Goal: Information Seeking & Learning: Learn about a topic

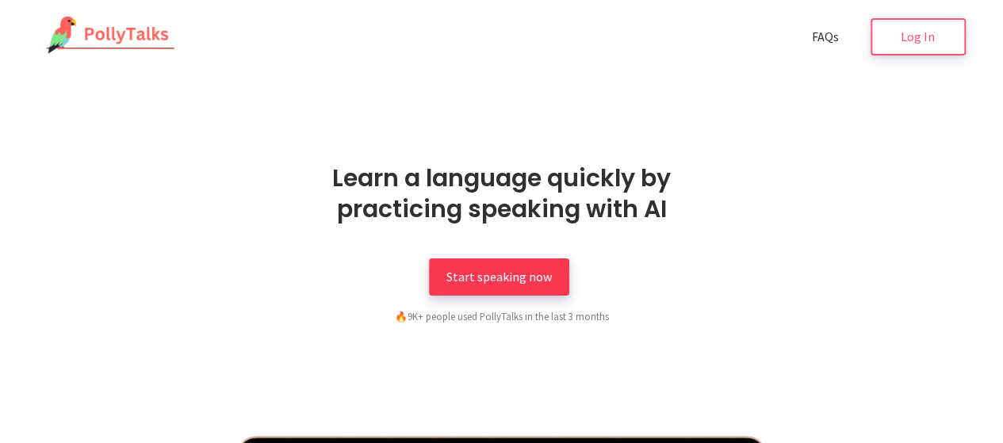
click at [488, 275] on span "Start speaking now" at bounding box center [499, 277] width 105 height 16
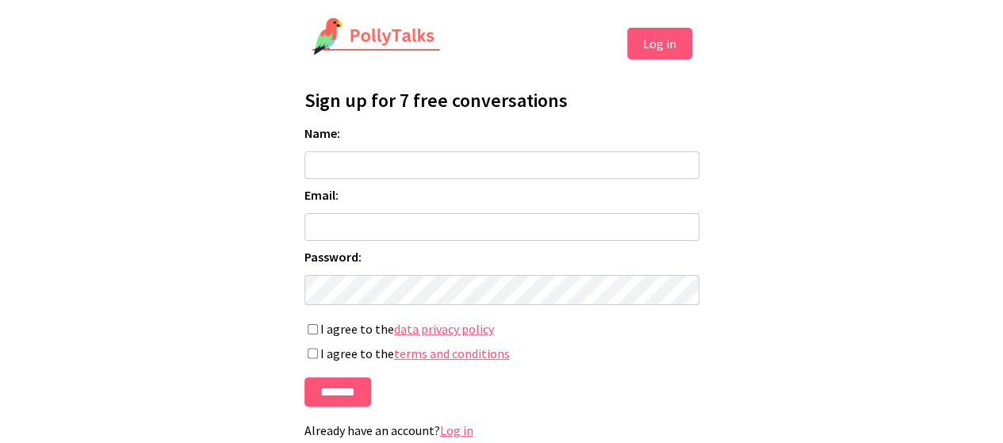
click at [344, 170] on input "Name:" at bounding box center [502, 166] width 395 height 28
type input "******"
click at [416, 213] on form "Name: ****** Email: Password: If you're human, leave this field blank: I agree …" at bounding box center [502, 266] width 395 height 282
click at [413, 226] on input "Email:" at bounding box center [502, 227] width 395 height 28
type input "**********"
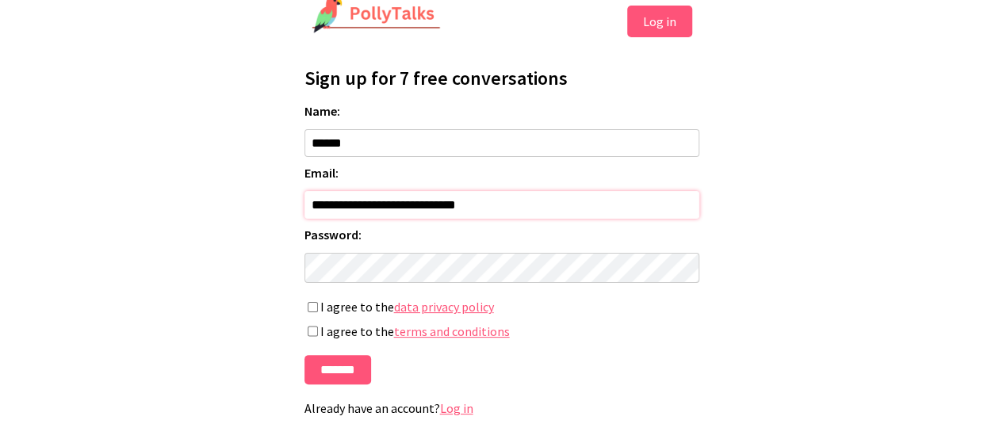
scroll to position [35, 0]
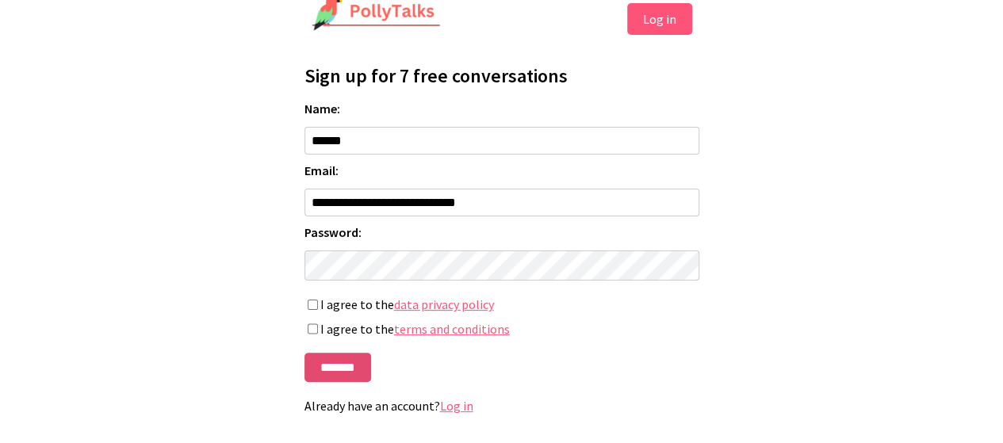
click at [338, 364] on input "*******" at bounding box center [338, 367] width 67 height 29
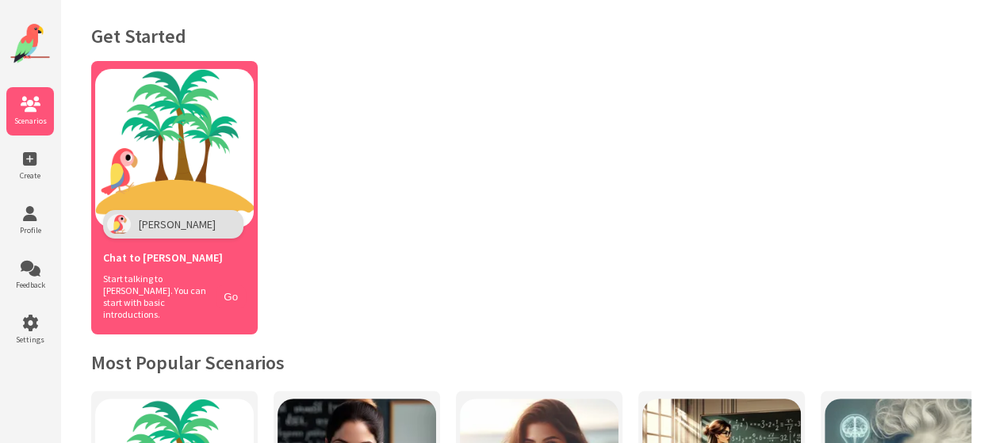
click at [158, 198] on img at bounding box center [174, 148] width 159 height 159
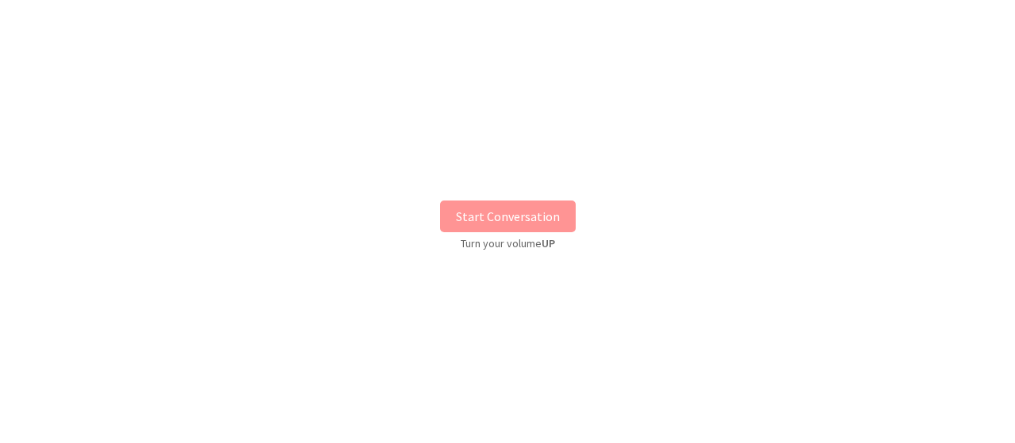
click at [498, 215] on div "**********" at bounding box center [507, 196] width 397 height 392
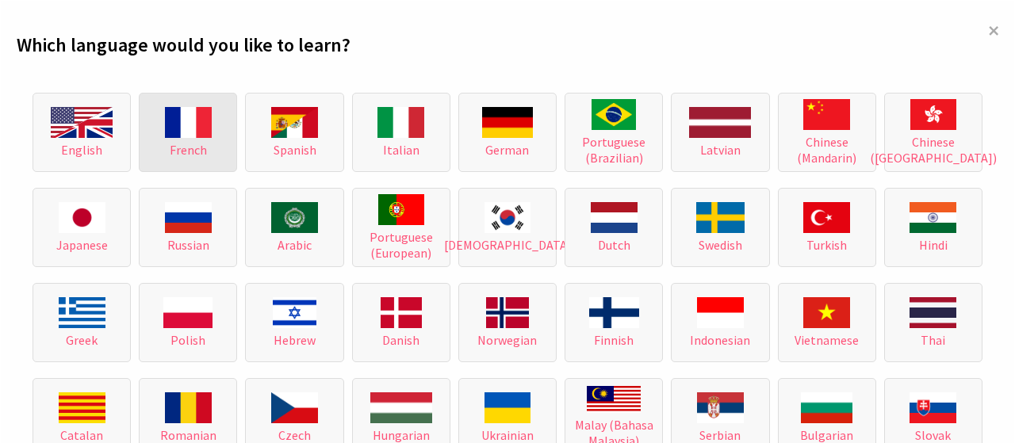
click at [175, 148] on span "French" at bounding box center [188, 150] width 37 height 16
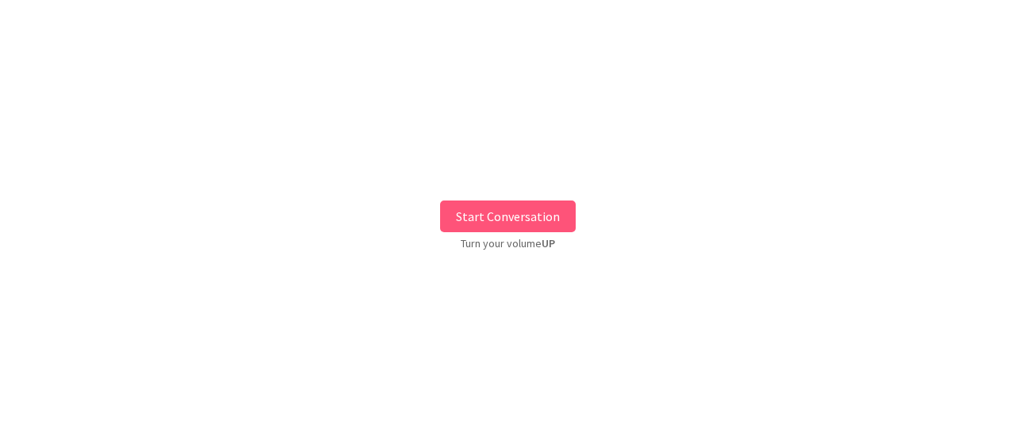
click at [480, 219] on button "Start Conversation" at bounding box center [508, 217] width 136 height 32
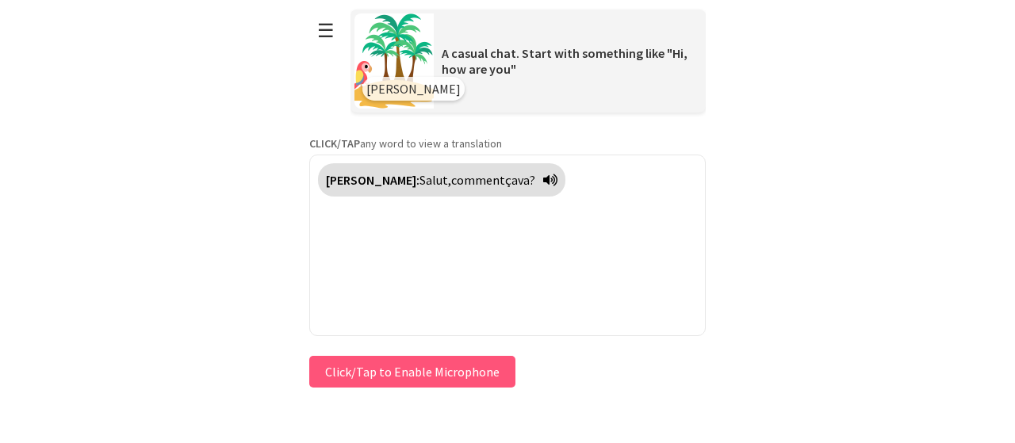
click at [457, 371] on button "Click/Tap to Enable Microphone" at bounding box center [412, 372] width 206 height 32
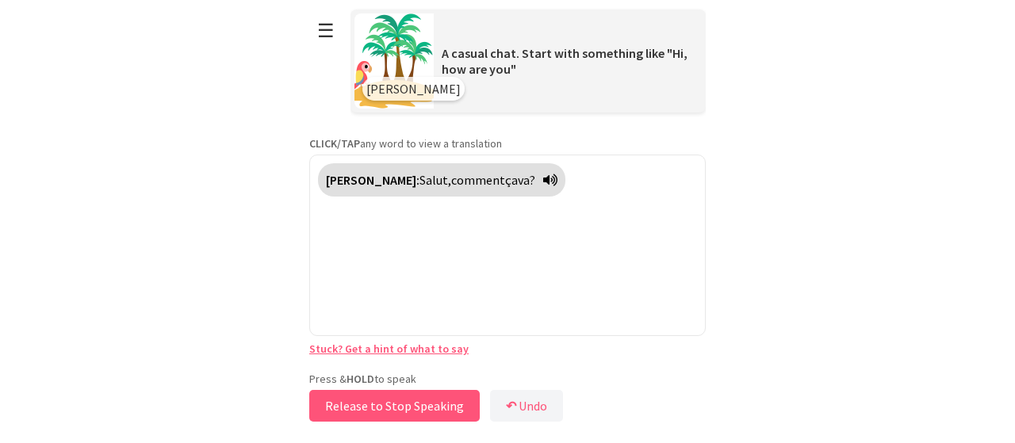
click at [393, 401] on button "Release to Stop Speaking" at bounding box center [394, 406] width 171 height 32
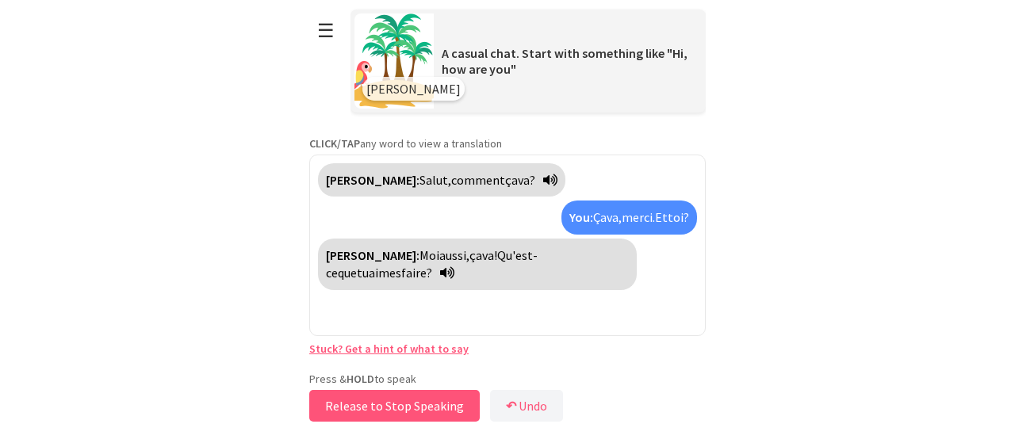
click at [395, 399] on button "Release to Stop Speaking" at bounding box center [394, 406] width 171 height 32
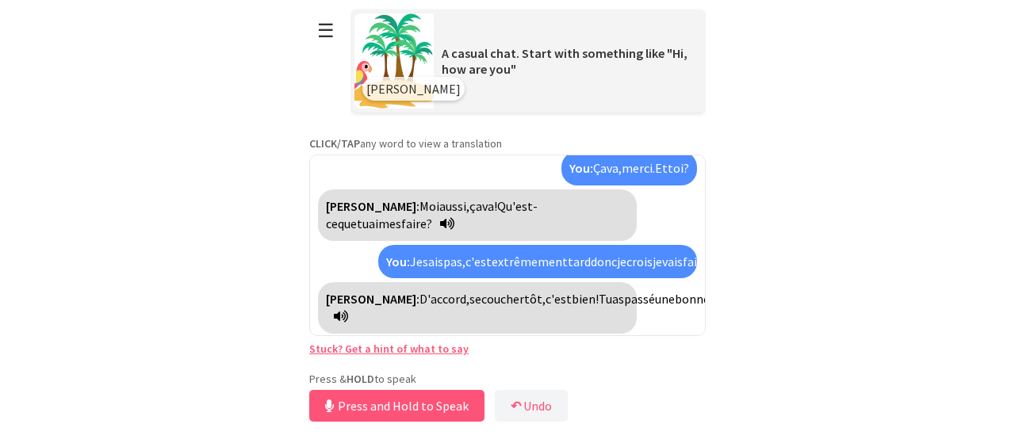
scroll to position [86, 0]
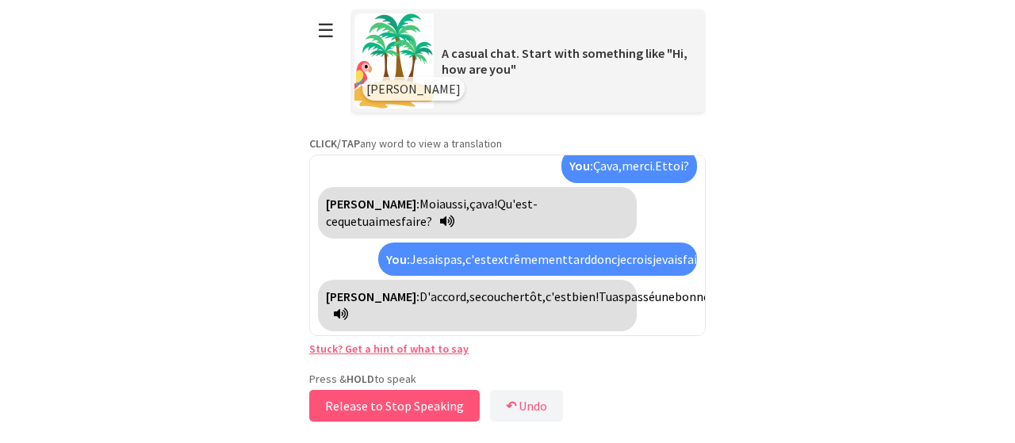
click at [395, 399] on button "Release to Stop Speaking" at bounding box center [394, 406] width 171 height 32
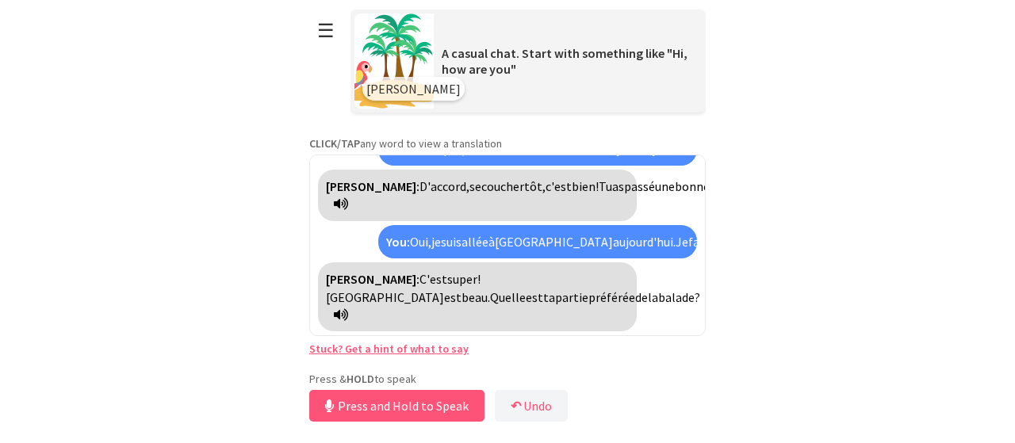
scroll to position [214, 0]
click at [397, 399] on button "Release to Stop Speaking" at bounding box center [394, 406] width 171 height 32
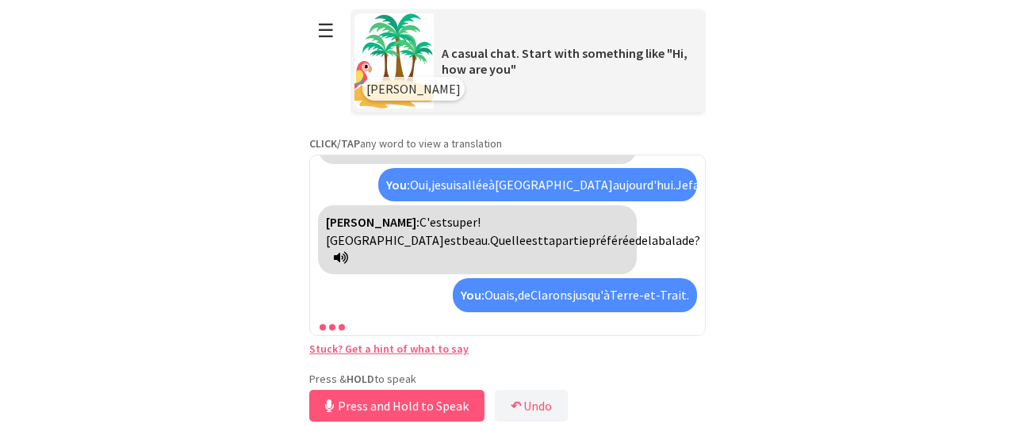
scroll to position [308, 0]
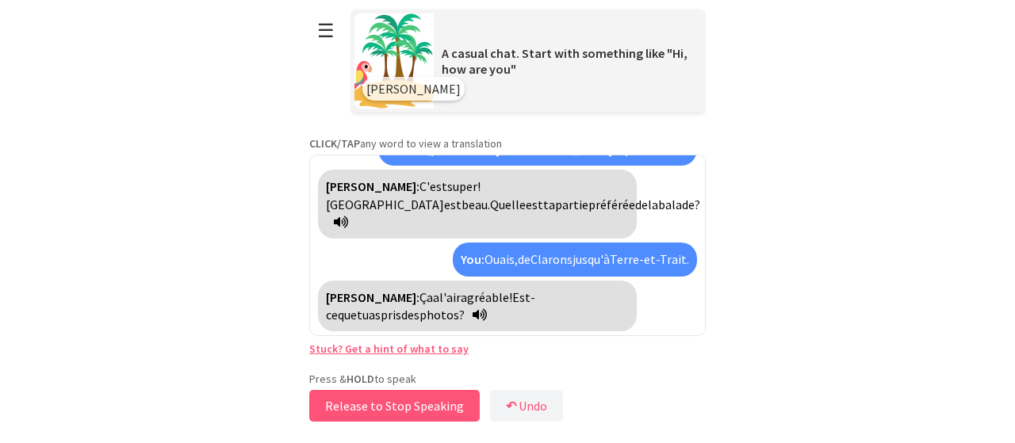
click at [397, 399] on button "Release to Stop Speaking" at bounding box center [394, 406] width 171 height 32
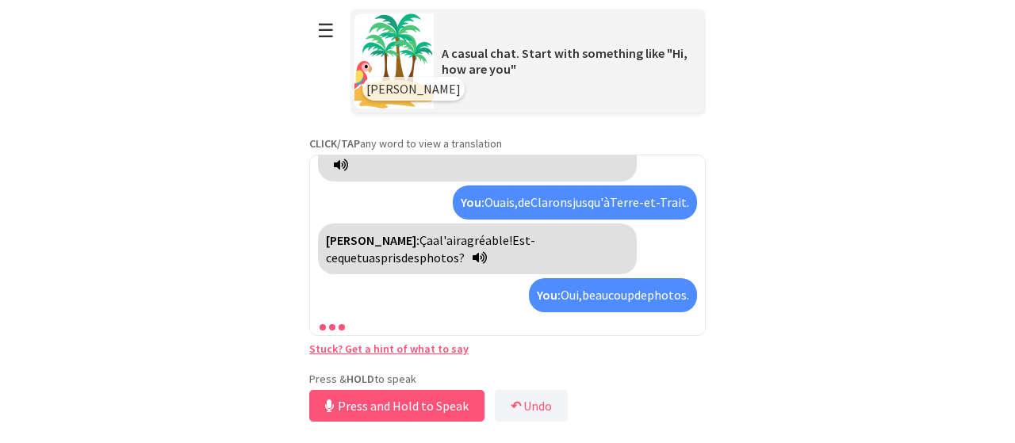
scroll to position [400, 0]
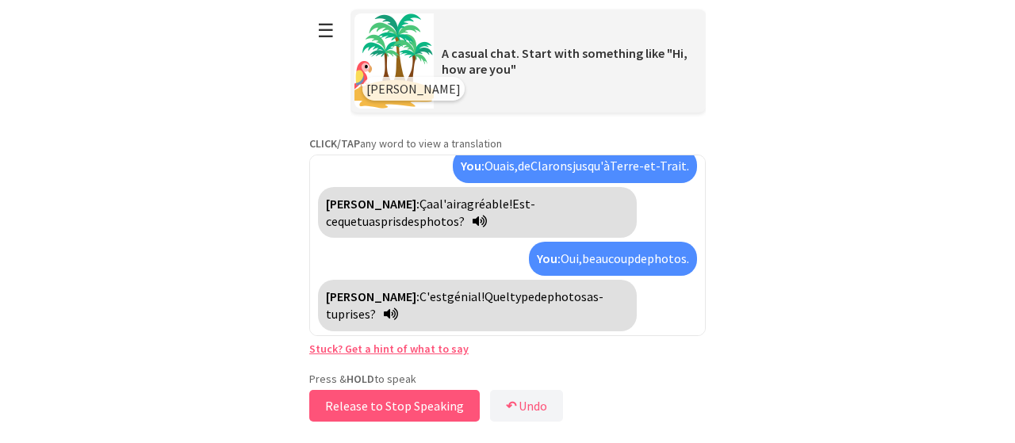
click at [397, 399] on button "Release to Stop Speaking" at bounding box center [394, 406] width 171 height 32
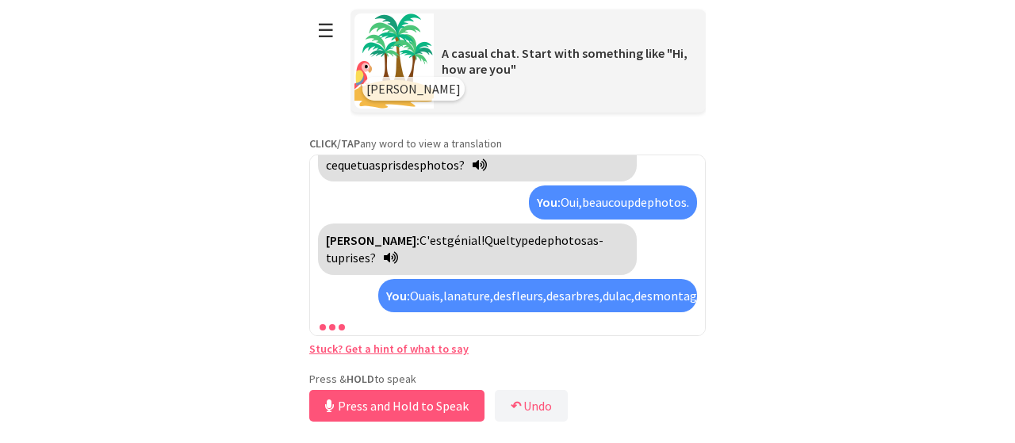
scroll to position [528, 0]
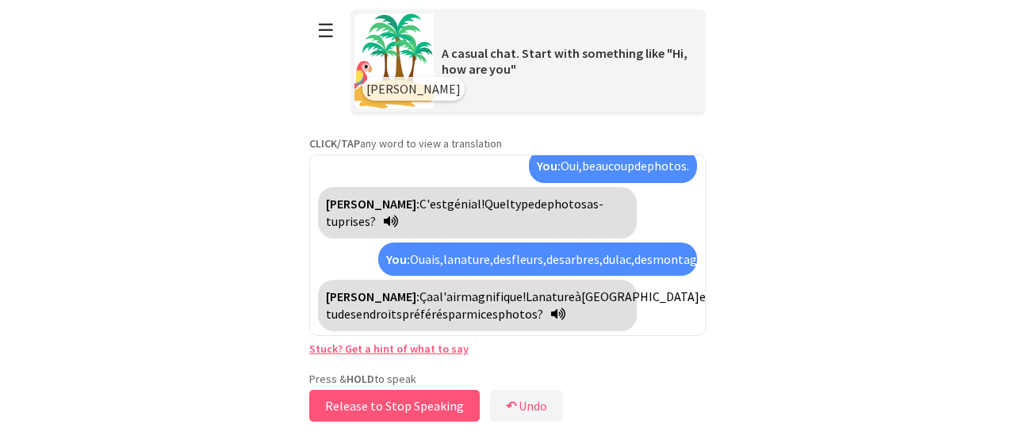
click at [397, 399] on button "Release to Stop Speaking" at bounding box center [394, 406] width 171 height 32
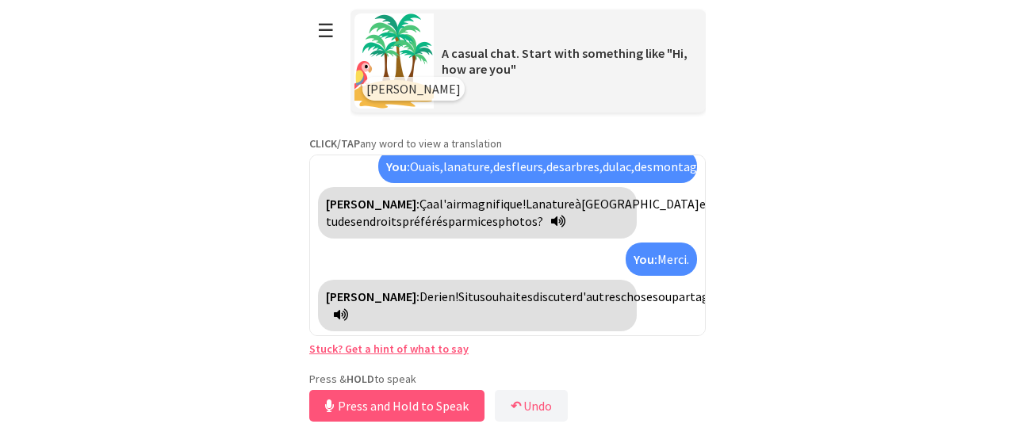
scroll to position [639, 0]
click at [397, 399] on button "Release to Stop Speaking" at bounding box center [394, 406] width 171 height 32
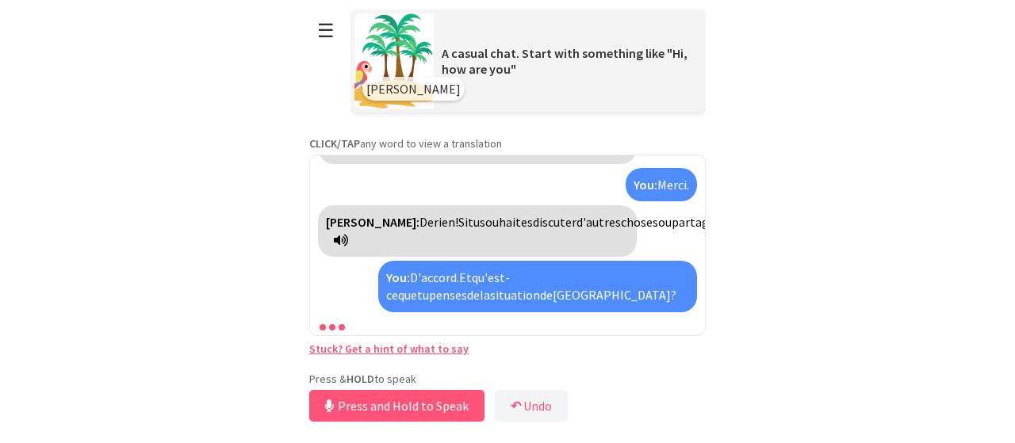
scroll to position [874, 0]
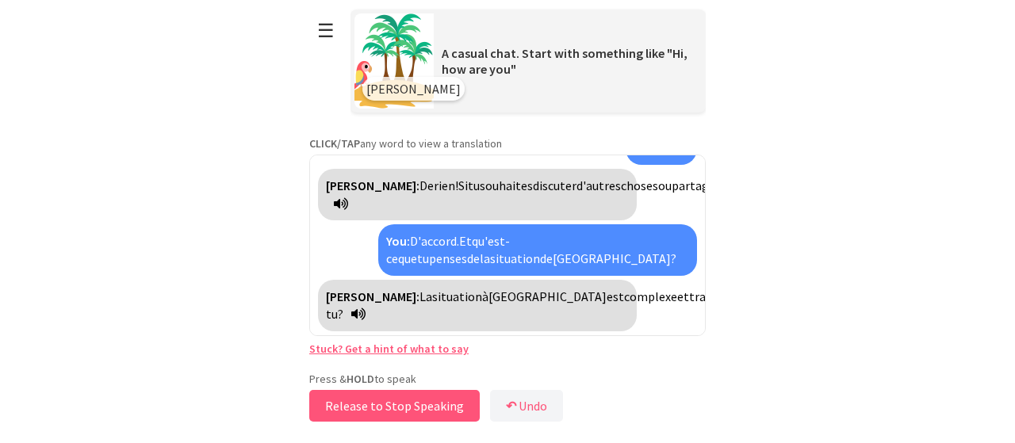
click at [397, 399] on button "Release to Stop Speaking" at bounding box center [394, 406] width 171 height 32
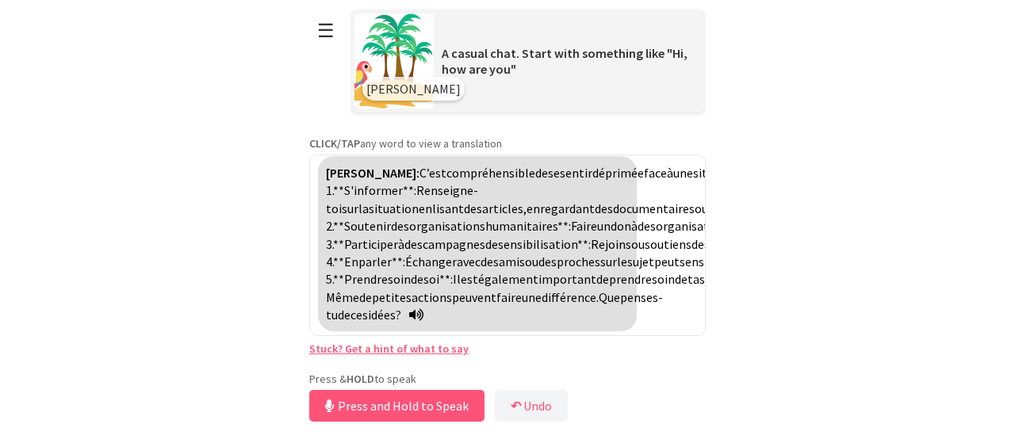
scroll to position [1412, 0]
click at [320, 35] on button "☰" at bounding box center [325, 30] width 33 height 40
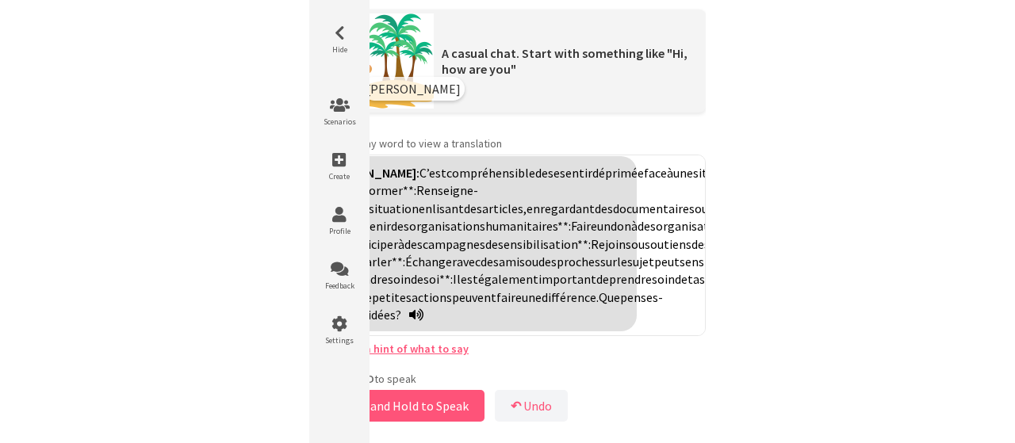
click at [447, 350] on link "Stuck? Get a hint of what to say" at bounding box center [388, 349] width 159 height 14
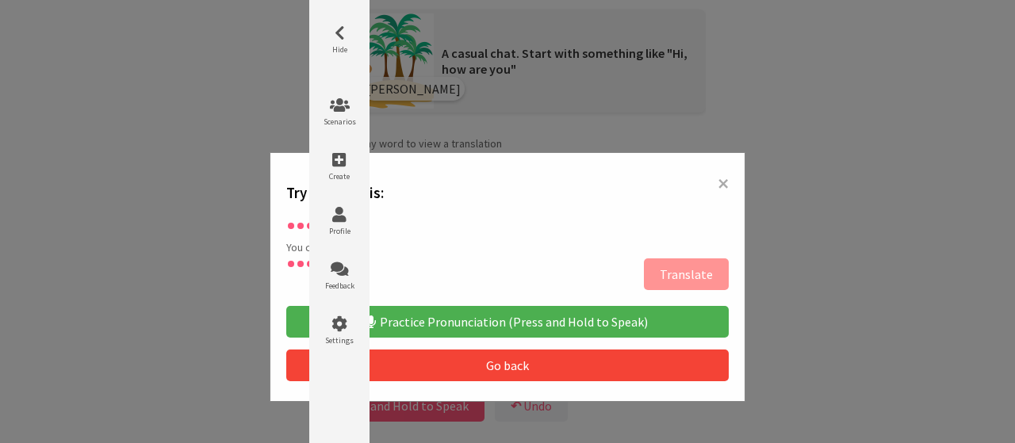
click at [518, 320] on button "Practice Pronunciation (Press and Hold to Speak)" at bounding box center [507, 322] width 443 height 32
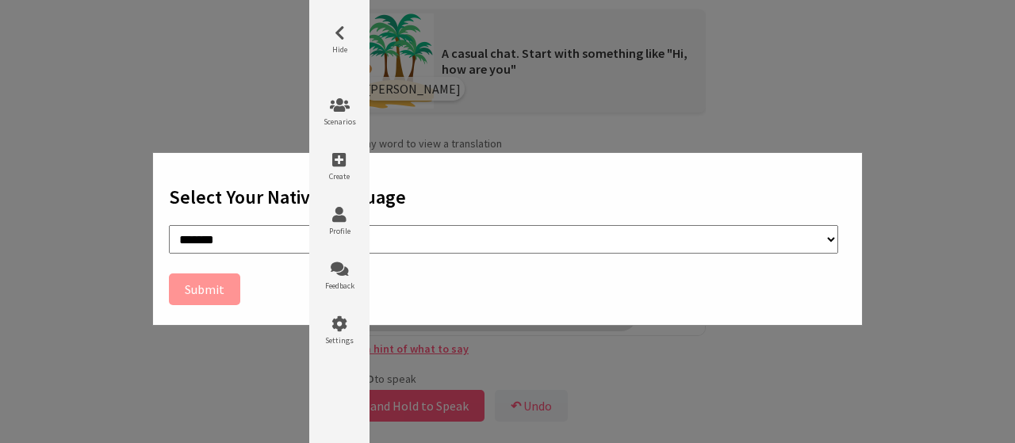
click at [547, 366] on div "**********" at bounding box center [507, 221] width 1015 height 443
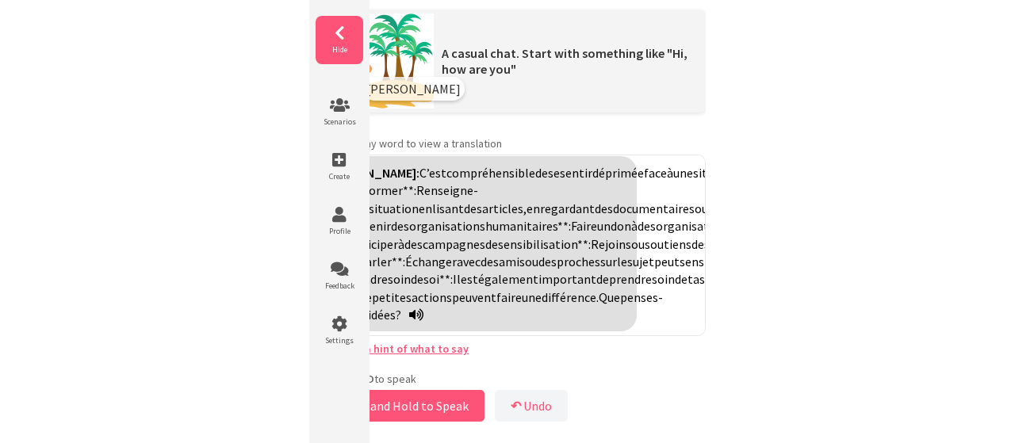
click at [335, 29] on icon at bounding box center [340, 33] width 48 height 16
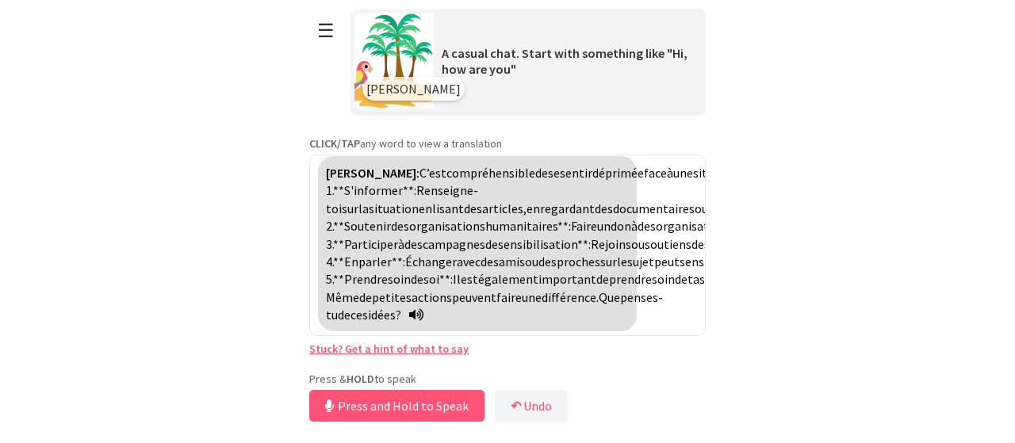
click at [432, 347] on link "Stuck? Get a hint of what to say" at bounding box center [388, 349] width 159 height 14
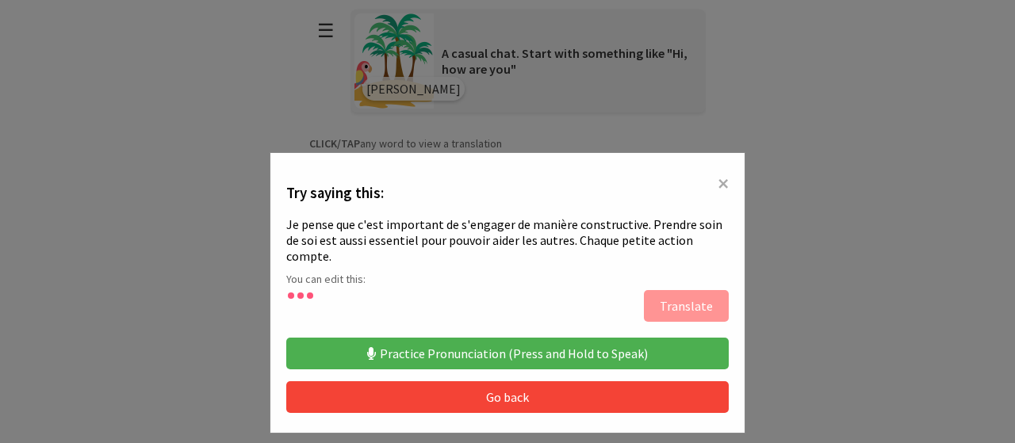
click at [452, 338] on button "Practice Pronunciation (Press and Hold to Speak)" at bounding box center [507, 354] width 443 height 32
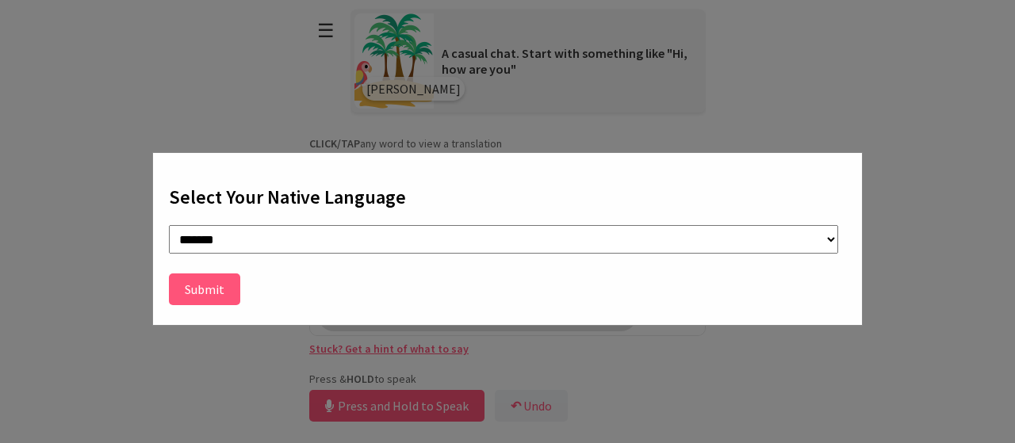
click at [217, 296] on button "Submit" at bounding box center [204, 290] width 71 height 32
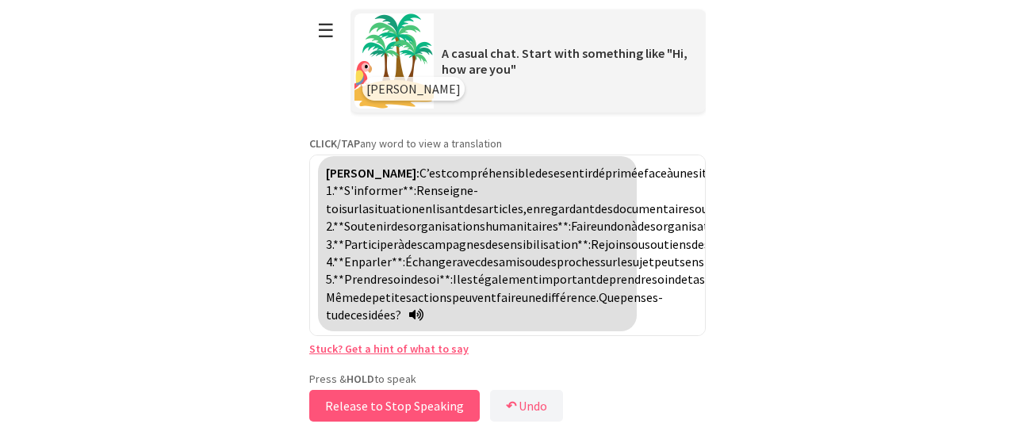
click at [361, 410] on button "Release to Stop Speaking" at bounding box center [394, 406] width 171 height 32
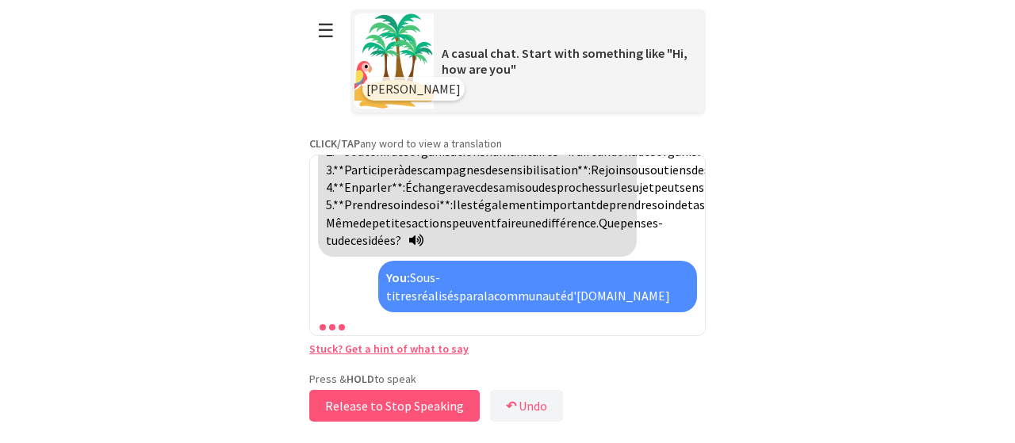
click at [361, 410] on button "Release to Stop Speaking" at bounding box center [394, 406] width 171 height 32
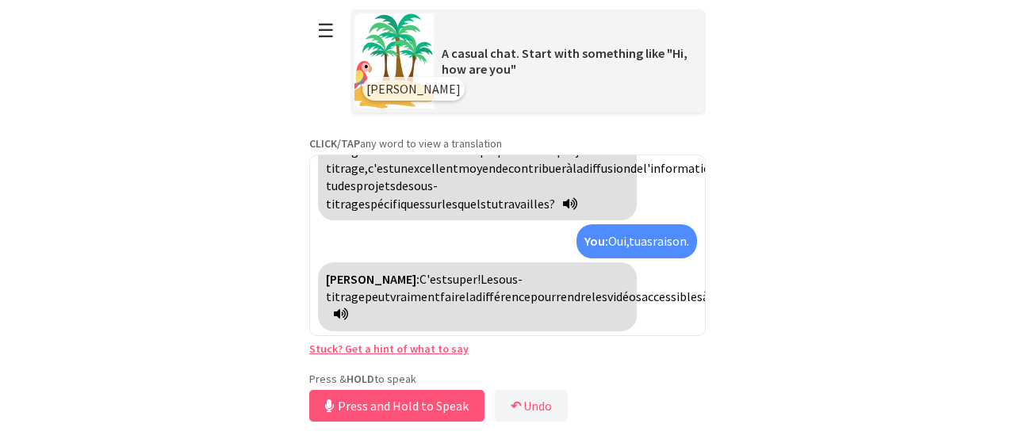
scroll to position [1793, 0]
click at [361, 410] on button "Release to Stop Speaking" at bounding box center [394, 406] width 171 height 32
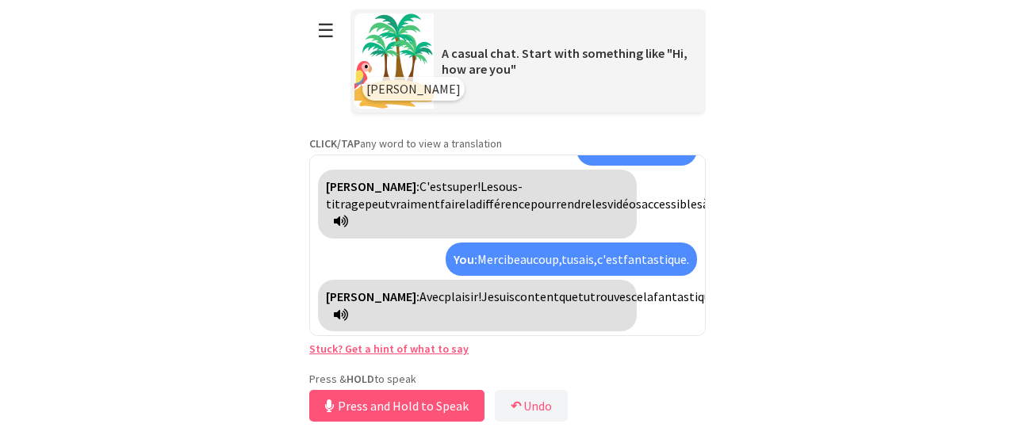
scroll to position [1287, 0]
click at [325, 39] on button "☰" at bounding box center [325, 30] width 33 height 40
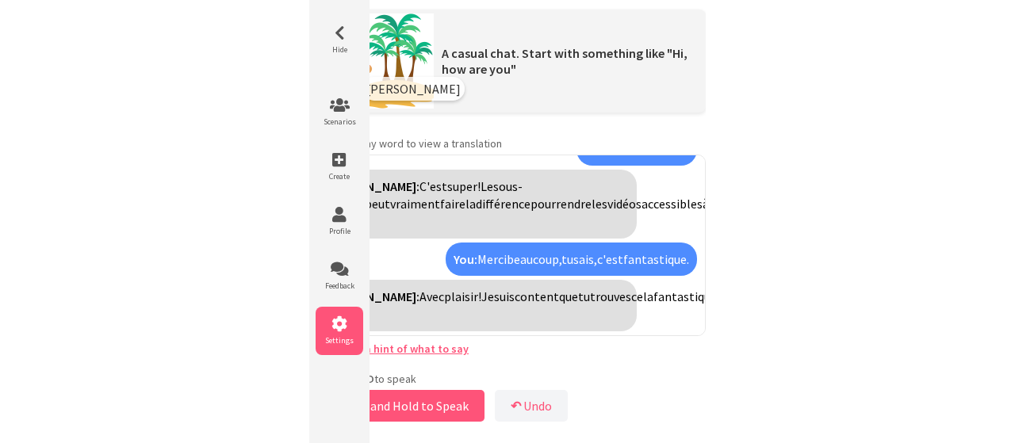
click at [351, 336] on span "Settings" at bounding box center [340, 341] width 48 height 10
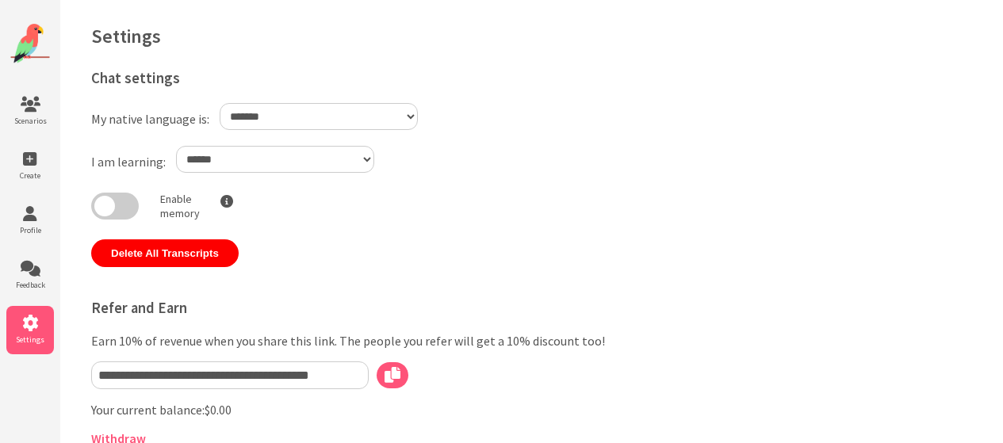
select select "**"
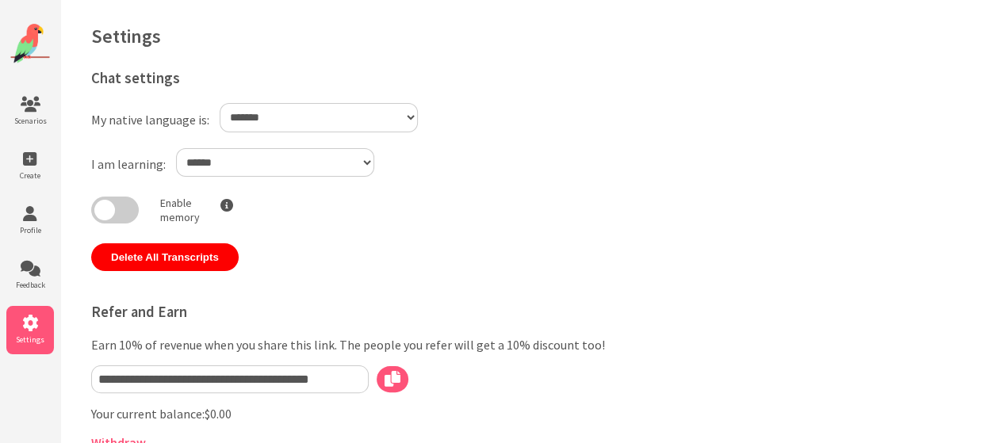
click at [410, 117] on select "**********" at bounding box center [319, 117] width 198 height 29
click at [555, 163] on div "**********" at bounding box center [355, 166] width 528 height 37
click at [27, 113] on li "Scenarios" at bounding box center [30, 111] width 48 height 48
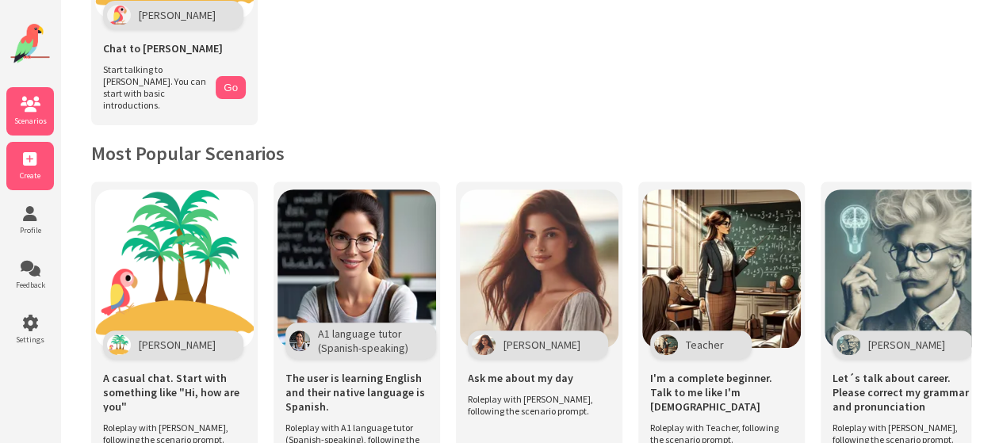
scroll to position [238, 0]
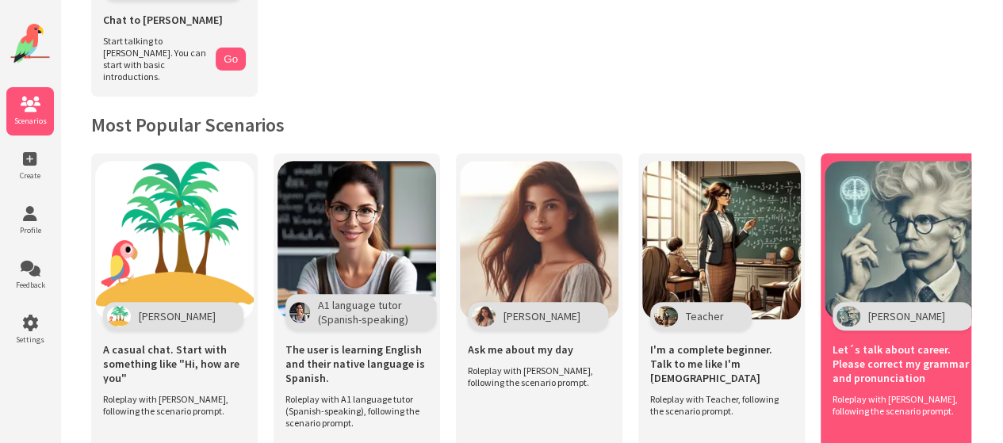
click at [884, 267] on img at bounding box center [904, 240] width 159 height 159
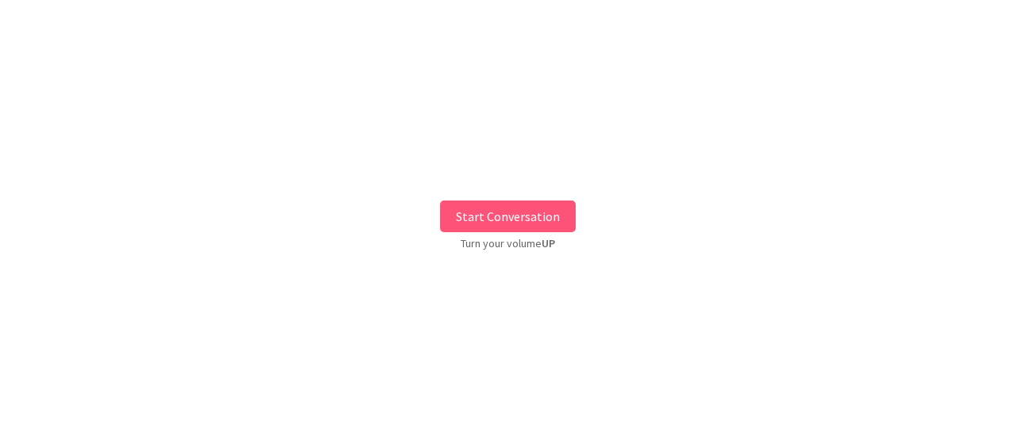
click at [499, 215] on button "Start Conversation" at bounding box center [508, 217] width 136 height 32
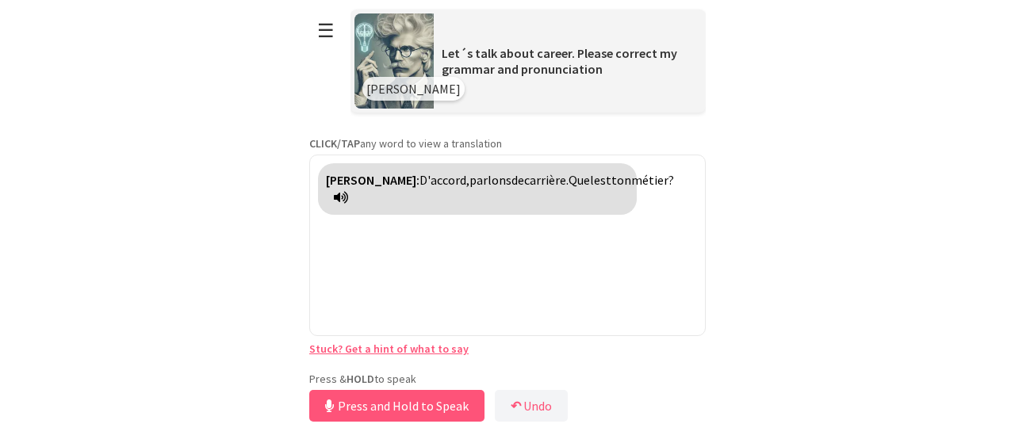
click at [417, 375] on div "Press & HOLD to speak Press and Hold to Speak ↶ Undo Save No voice detected. Ho…" at bounding box center [507, 399] width 397 height 54
click at [393, 407] on button "Release to Stop Speaking" at bounding box center [394, 406] width 171 height 32
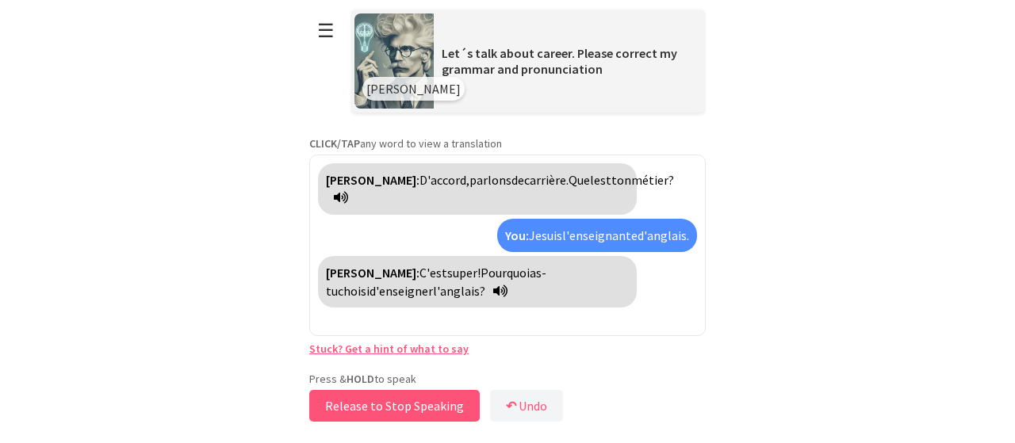
click at [393, 407] on button "Release to Stop Speaking" at bounding box center [394, 406] width 171 height 32
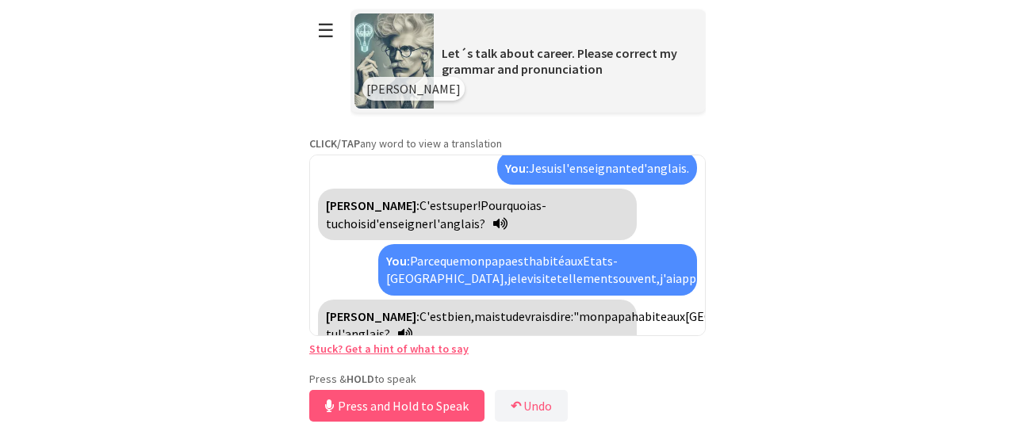
scroll to position [121, 0]
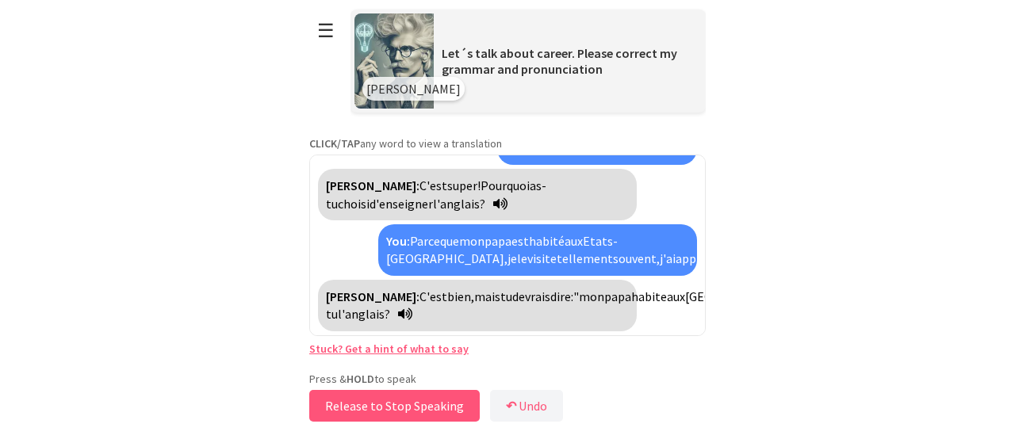
click at [393, 407] on button "Release to Stop Speaking" at bounding box center [394, 406] width 171 height 32
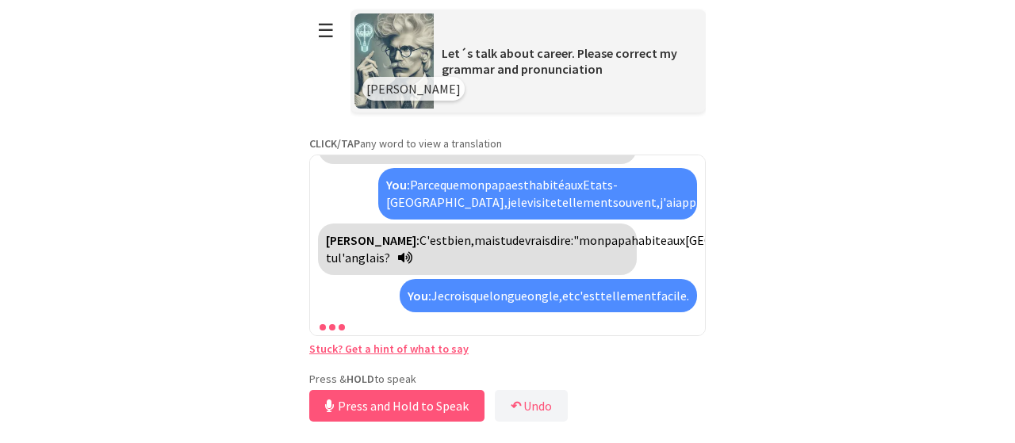
scroll to position [214, 0]
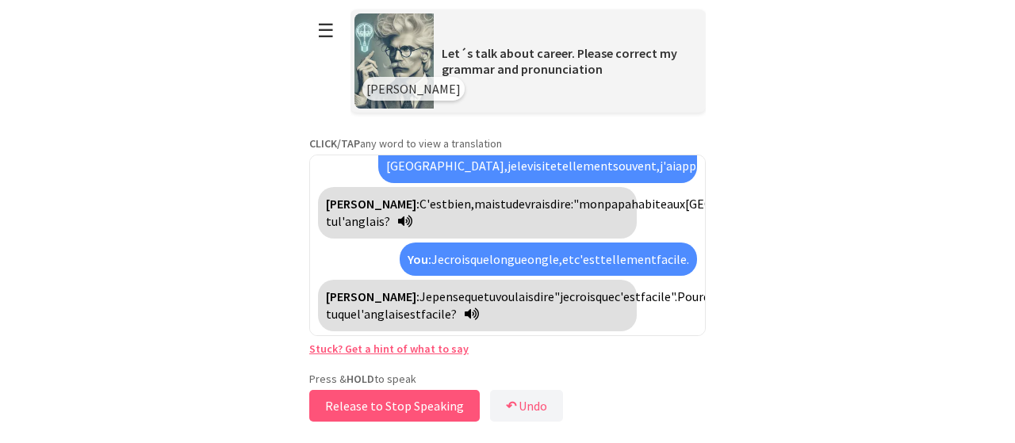
click at [393, 407] on button "Release to Stop Speaking" at bounding box center [394, 406] width 171 height 32
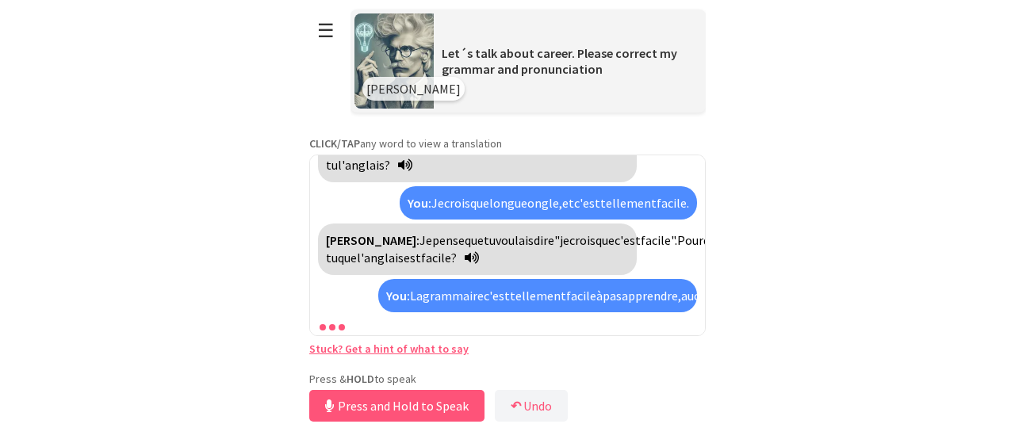
scroll to position [378, 0]
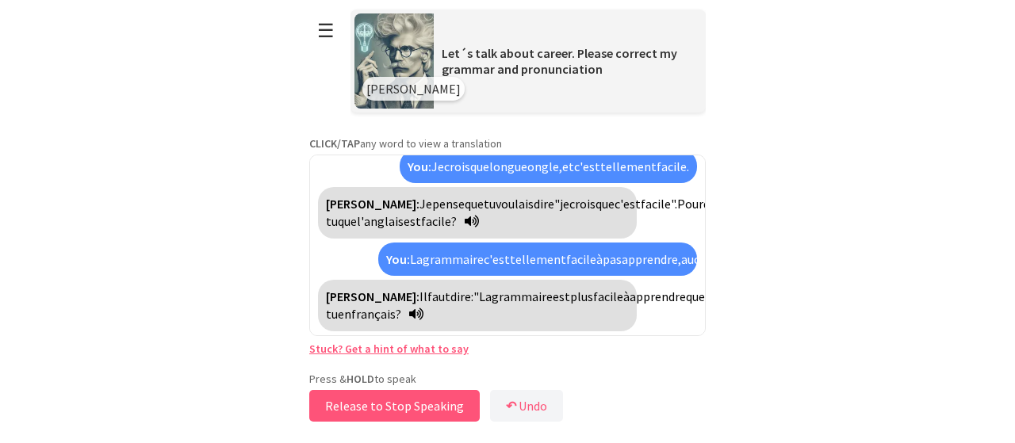
click at [393, 407] on button "Release to Stop Speaking" at bounding box center [394, 406] width 171 height 32
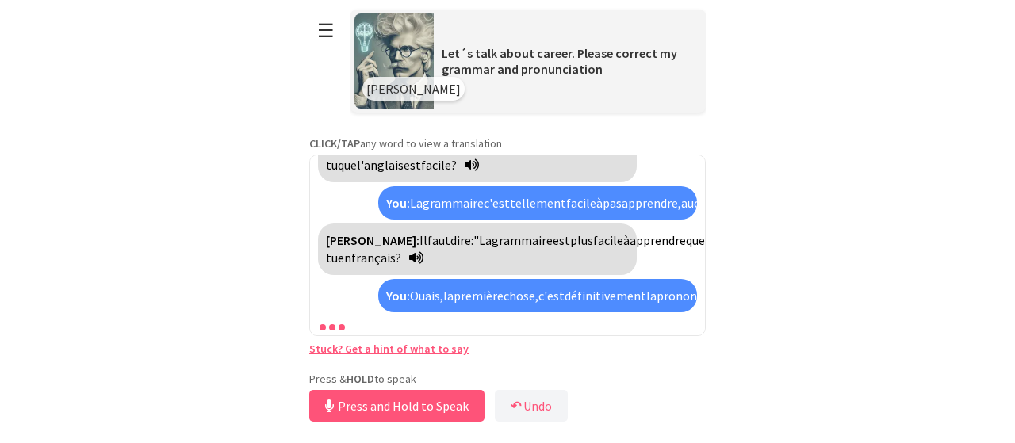
scroll to position [507, 0]
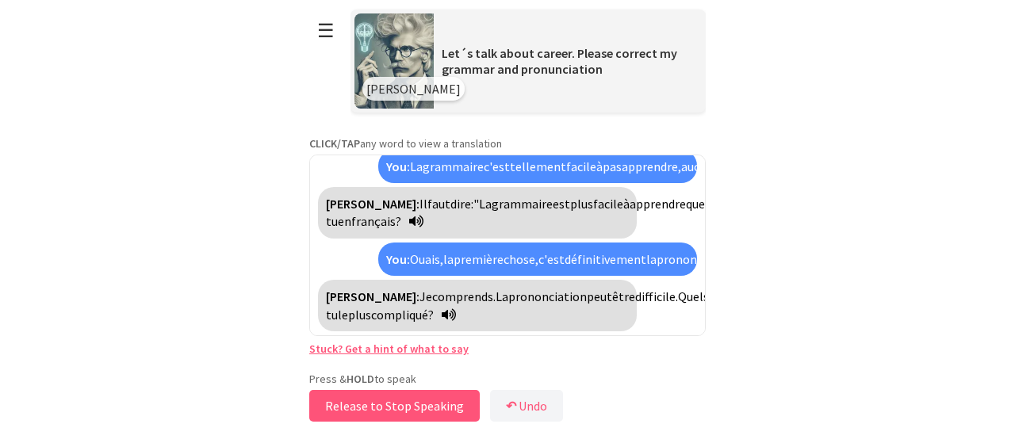
click at [393, 407] on button "Release to Stop Speaking" at bounding box center [394, 406] width 171 height 32
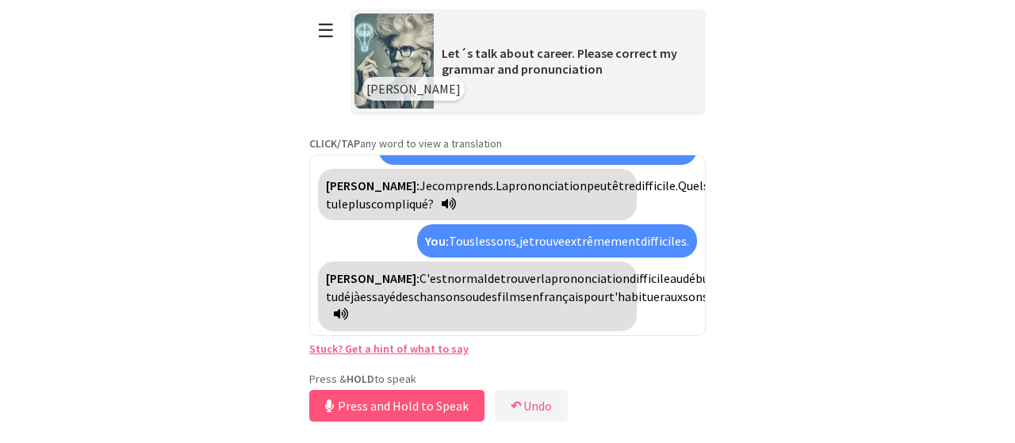
scroll to position [654, 0]
click at [393, 407] on button "Release to Stop Speaking" at bounding box center [394, 406] width 171 height 32
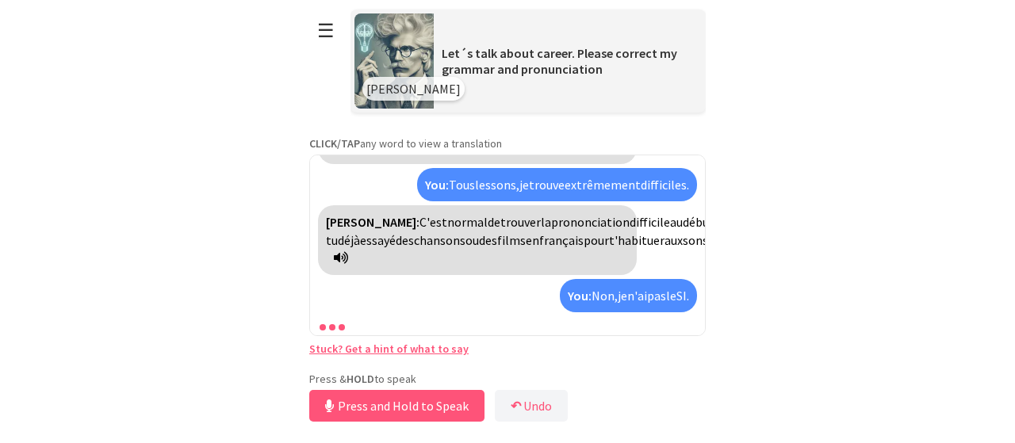
scroll to position [817, 0]
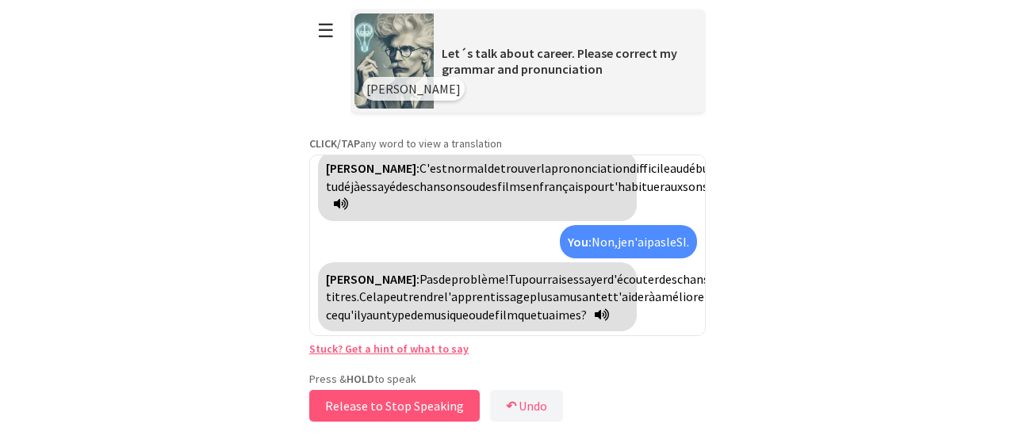
click at [393, 407] on button "Release to Stop Speaking" at bounding box center [394, 406] width 171 height 32
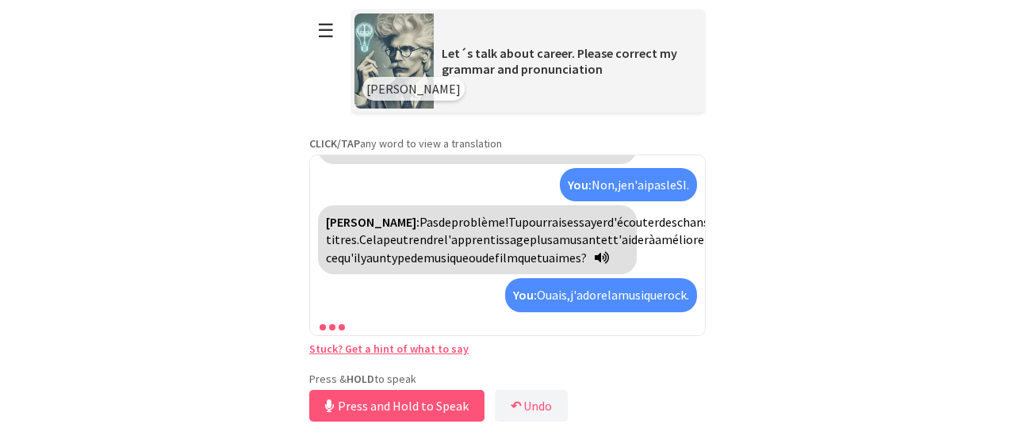
scroll to position [963, 0]
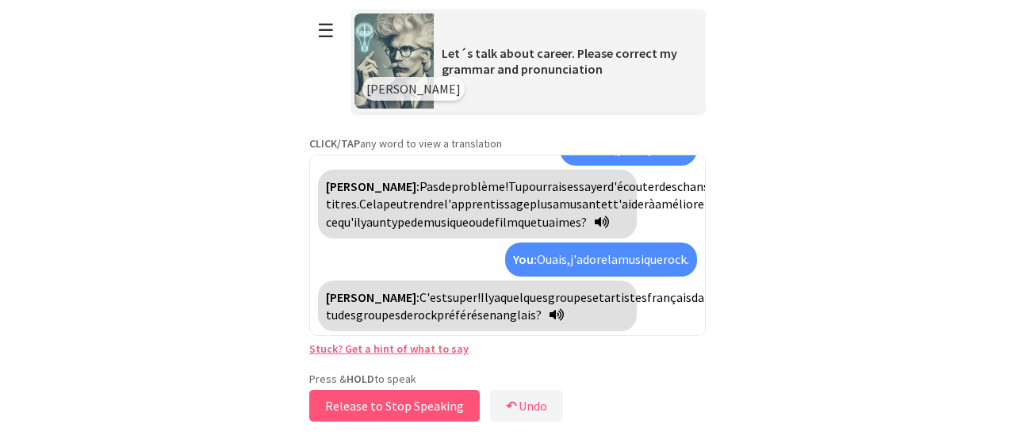
click at [393, 407] on button "Release to Stop Speaking" at bounding box center [394, 406] width 171 height 32
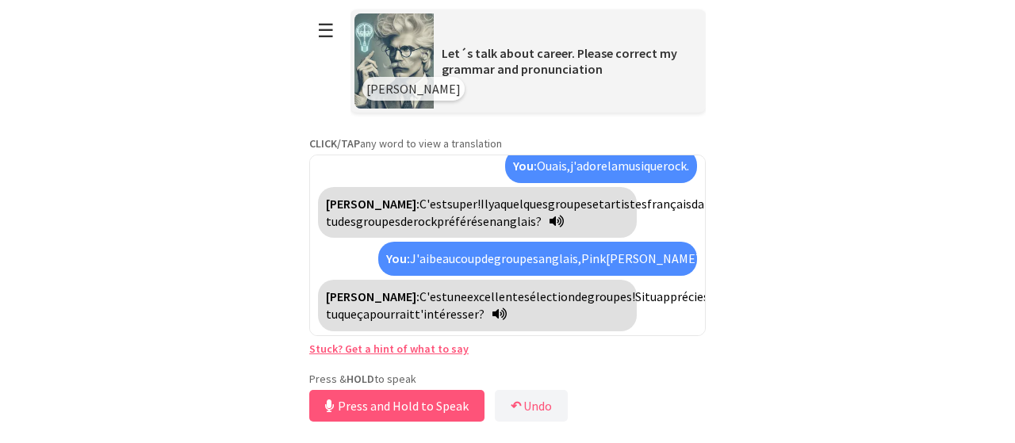
scroll to position [1163, 0]
click at [395, 405] on button "Release to Stop Speaking" at bounding box center [394, 406] width 171 height 32
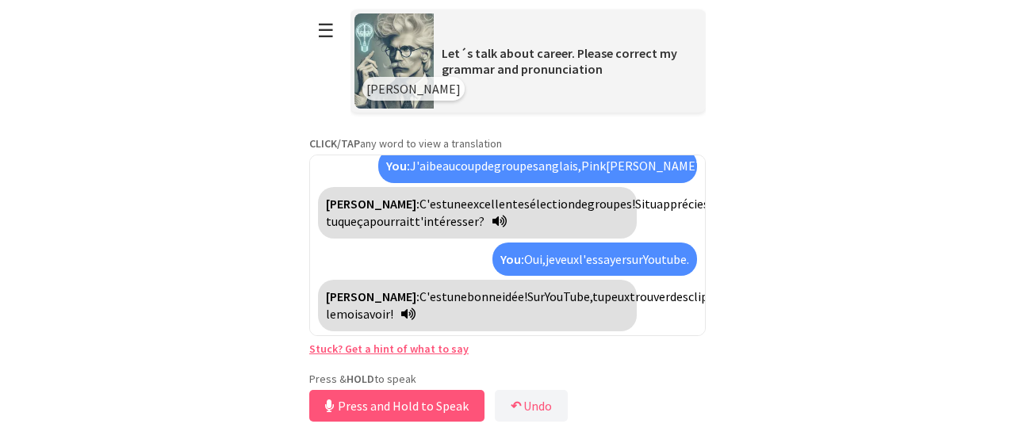
scroll to position [1327, 0]
